Goal: Navigation & Orientation: Find specific page/section

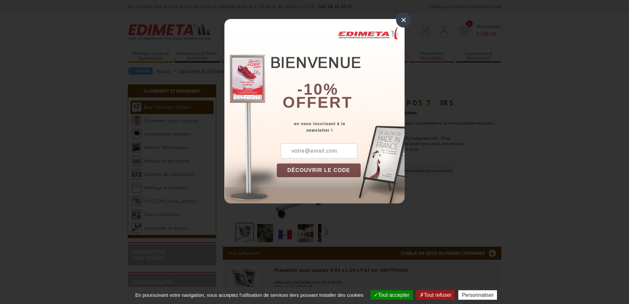
click at [400, 22] on div "×" at bounding box center [403, 19] width 15 height 15
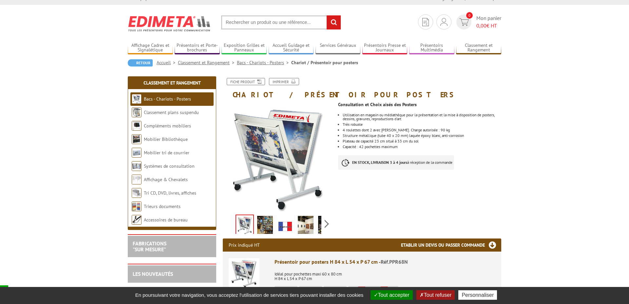
scroll to position [9, 0]
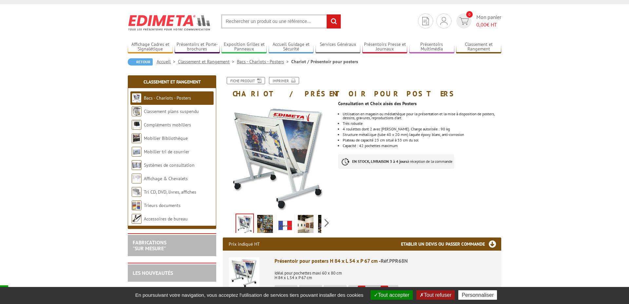
click at [273, 227] on img at bounding box center [265, 225] width 16 height 20
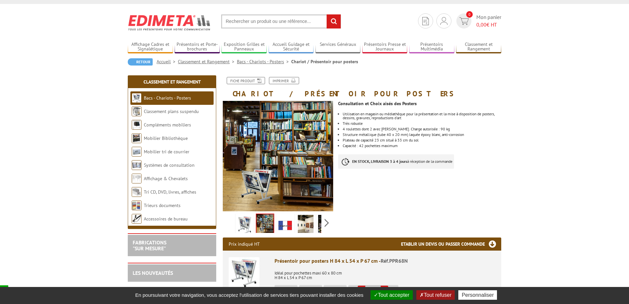
click at [294, 225] on link at bounding box center [285, 225] width 18 height 23
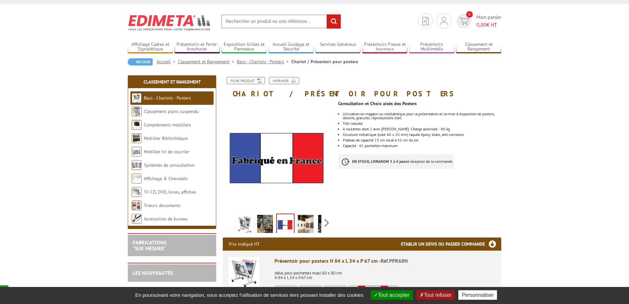
click at [307, 226] on img at bounding box center [306, 225] width 16 height 20
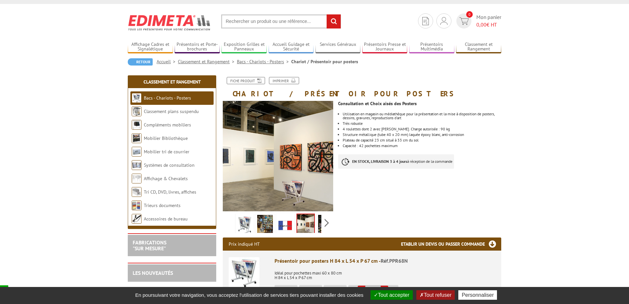
click at [253, 223] on link at bounding box center [245, 225] width 18 height 23
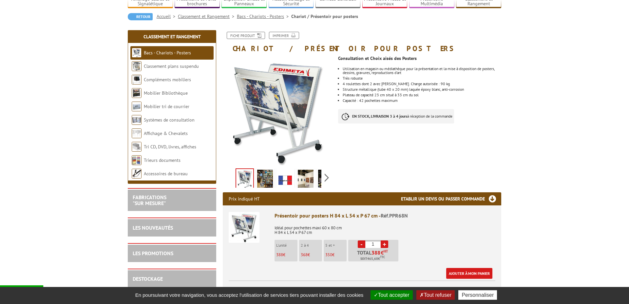
scroll to position [47, 0]
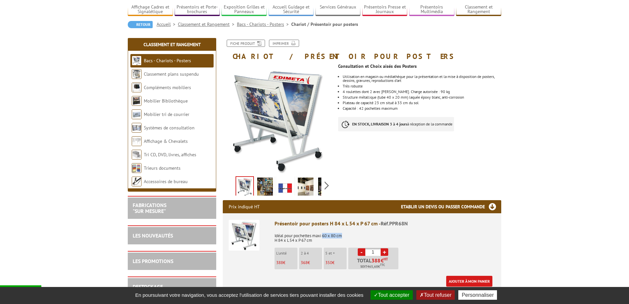
drag, startPoint x: 323, startPoint y: 236, endPoint x: 355, endPoint y: 236, distance: 31.1
click at [355, 236] on p "Idéal pour pochettes maxi 60 x 80 cm H 84 x L 54 x P 67 cm" at bounding box center [385, 236] width 221 height 14
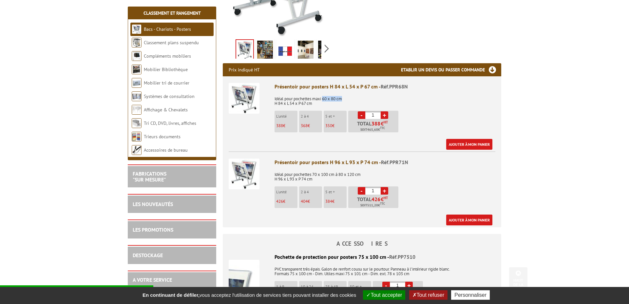
scroll to position [217, 0]
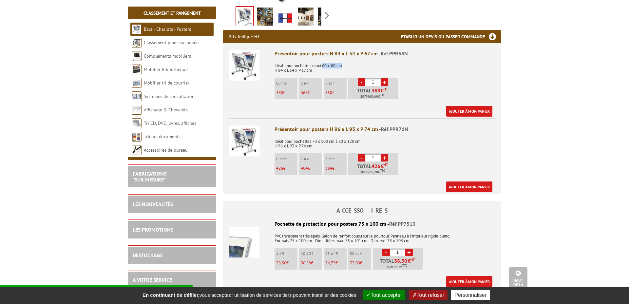
click at [368, 67] on p "Idéal pour pochettes maxi 60 x 80 cm H 84 x L 54 x P 67 cm" at bounding box center [385, 66] width 221 height 14
click at [250, 64] on img at bounding box center [244, 65] width 31 height 31
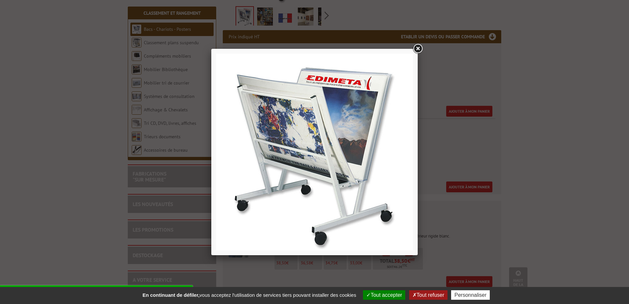
click at [417, 49] on link at bounding box center [418, 49] width 12 height 12
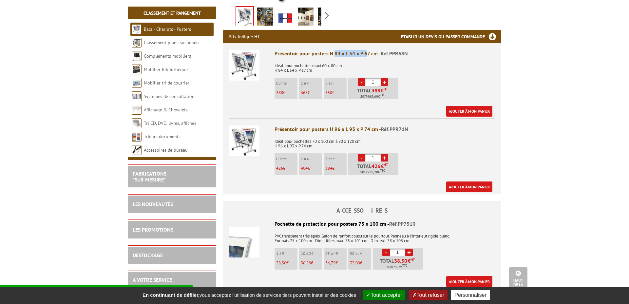
drag, startPoint x: 334, startPoint y: 55, endPoint x: 365, endPoint y: 55, distance: 31.8
click at [365, 55] on div "Présentoir pour posters H 84 x L 54 x P 67 cm - Réf.PPR68N" at bounding box center [385, 54] width 221 height 8
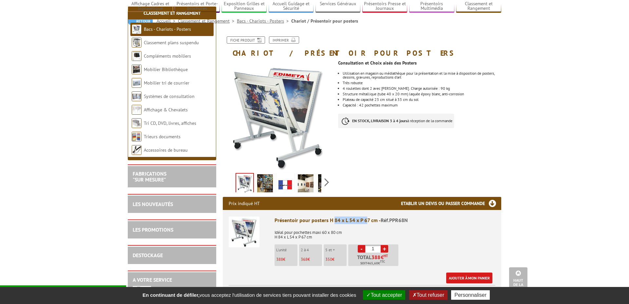
scroll to position [0, 0]
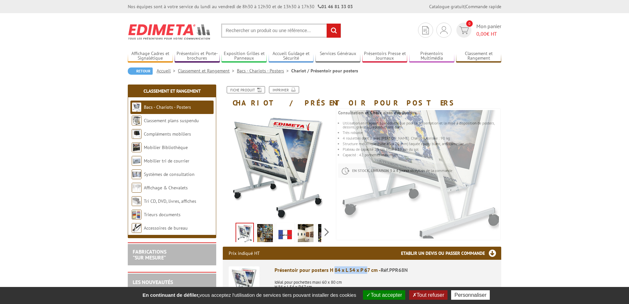
click at [257, 238] on link at bounding box center [265, 234] width 18 height 23
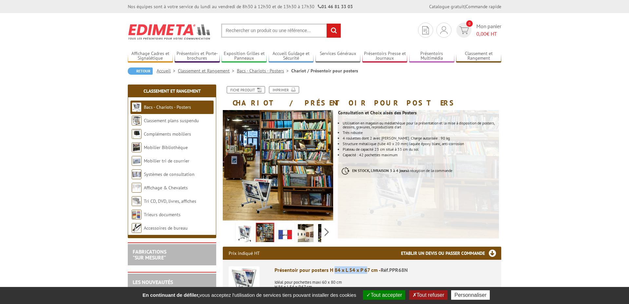
click at [307, 229] on img at bounding box center [306, 234] width 16 height 20
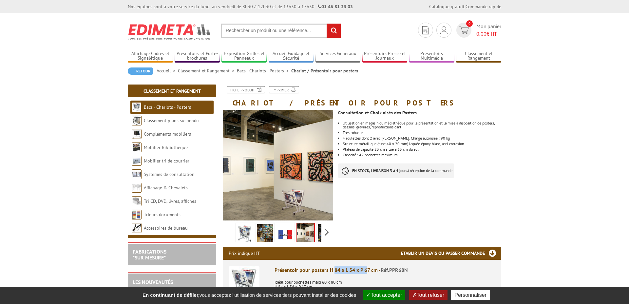
click at [319, 235] on img at bounding box center [326, 234] width 16 height 20
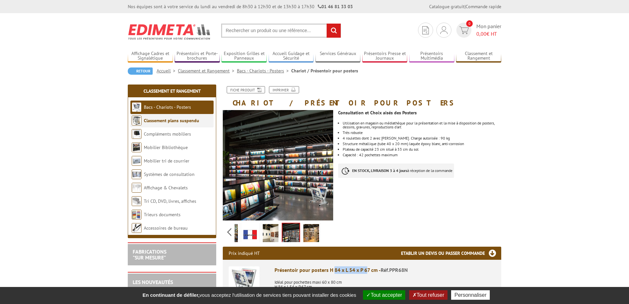
click at [165, 120] on link "Classement plans suspendu" at bounding box center [171, 121] width 55 height 6
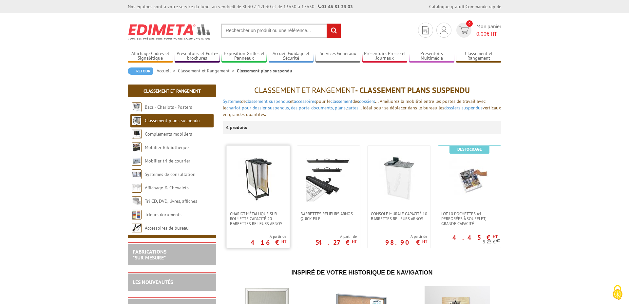
click at [255, 184] on img at bounding box center [258, 179] width 46 height 46
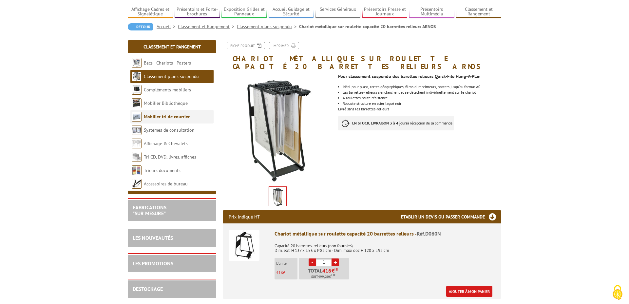
scroll to position [24, 0]
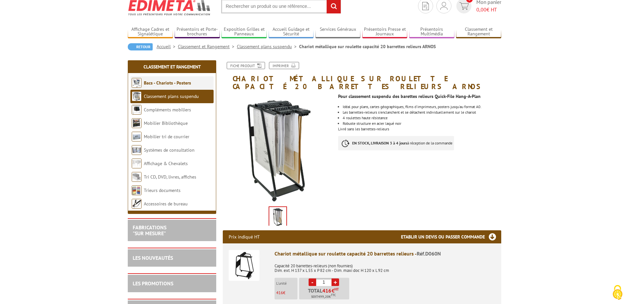
click at [162, 87] on li "Bacs - Chariots - Posters" at bounding box center [171, 82] width 83 height 13
click at [162, 85] on link "Bacs - Chariots - Posters" at bounding box center [167, 83] width 47 height 6
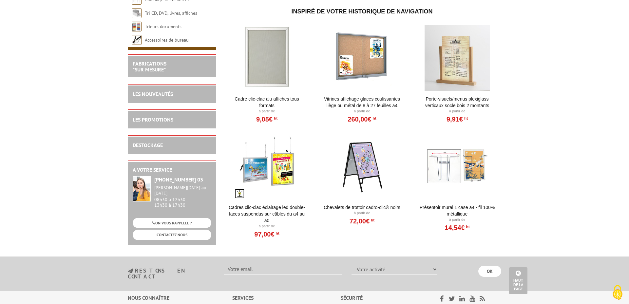
scroll to position [267, 0]
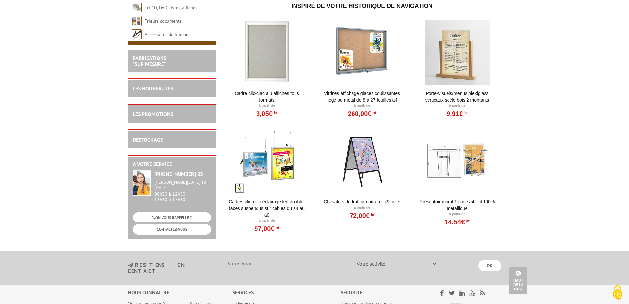
drag, startPoint x: 485, startPoint y: 100, endPoint x: 477, endPoint y: 100, distance: 8.5
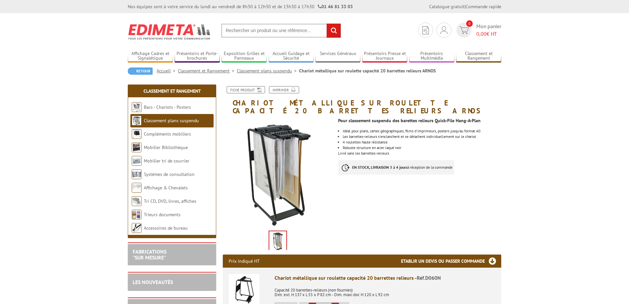
scroll to position [24, 0]
